Goal: Task Accomplishment & Management: Complete application form

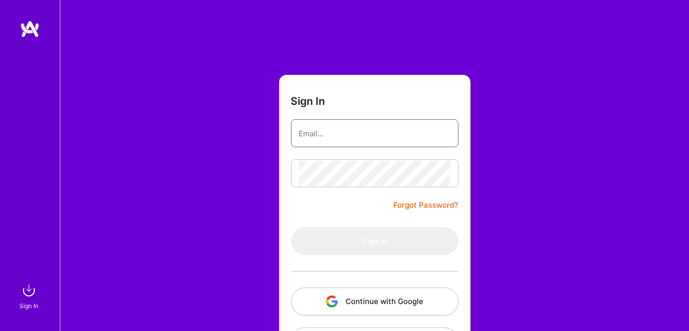
click at [340, 140] on input "email" at bounding box center [375, 133] width 152 height 25
type input "friendcallerlht@live.com"
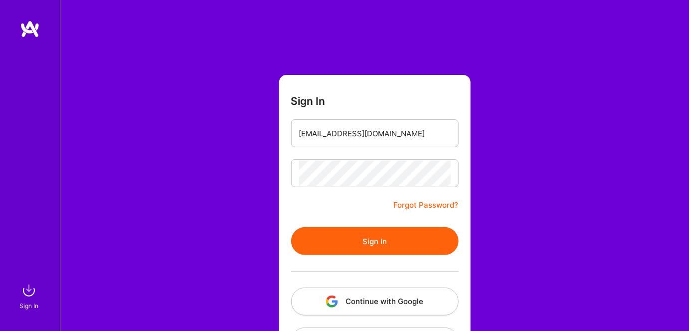
click at [306, 245] on button "Sign In" at bounding box center [375, 241] width 168 height 28
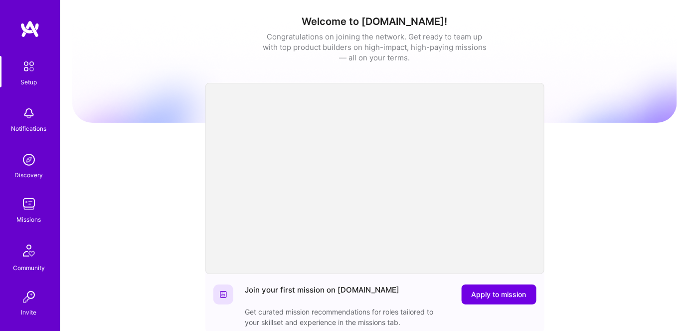
click at [24, 205] on img at bounding box center [29, 204] width 20 height 20
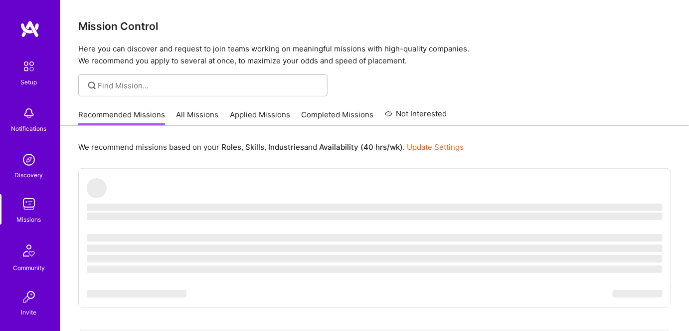
click at [197, 112] on link "All Missions" at bounding box center [198, 117] width 42 height 16
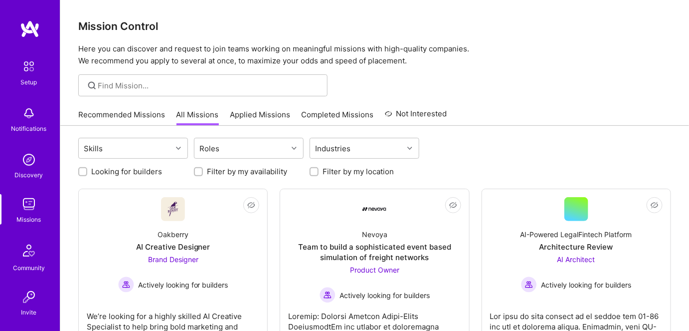
click at [254, 114] on link "Applied Missions" at bounding box center [260, 117] width 60 height 16
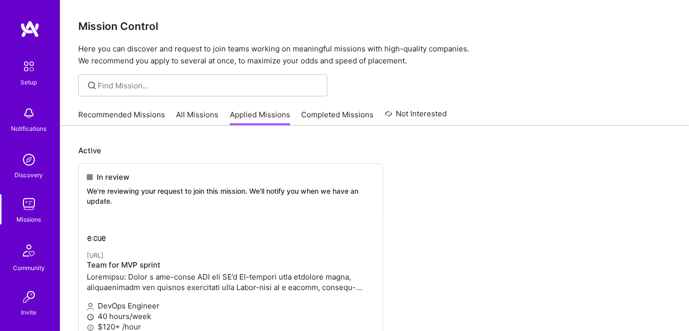
click at [192, 111] on link "All Missions" at bounding box center [198, 117] width 42 height 16
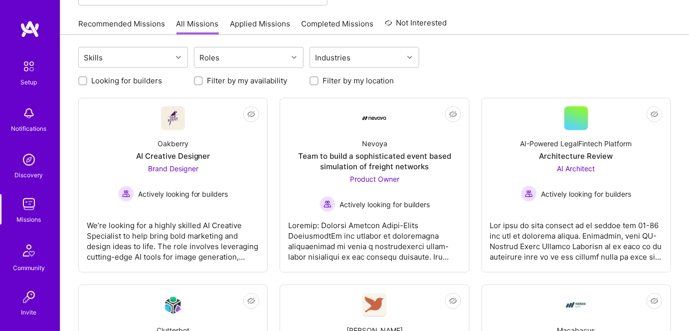
scroll to position [90, 0]
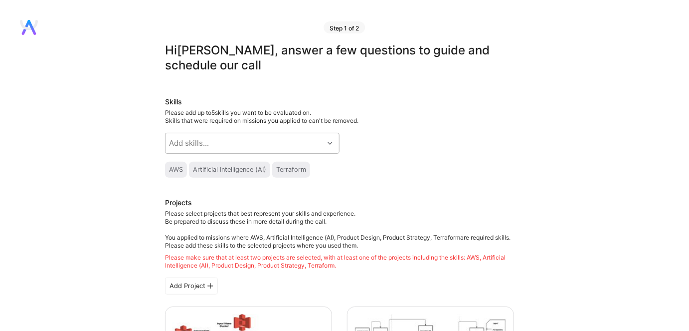
click at [332, 144] on icon at bounding box center [330, 143] width 5 height 5
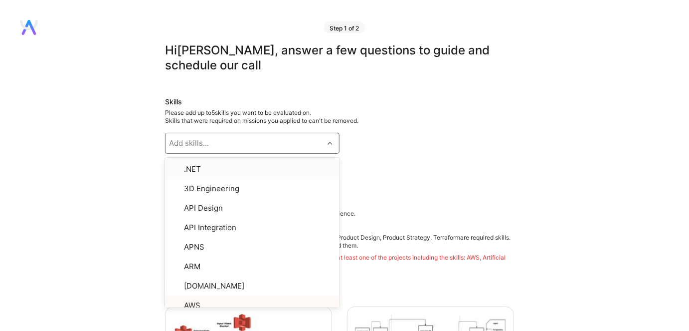
click at [455, 143] on div "Skills Please add up to 5 skills you want to be evaluated on. Skills that were …" at bounding box center [339, 137] width 349 height 81
